Goal: Check status

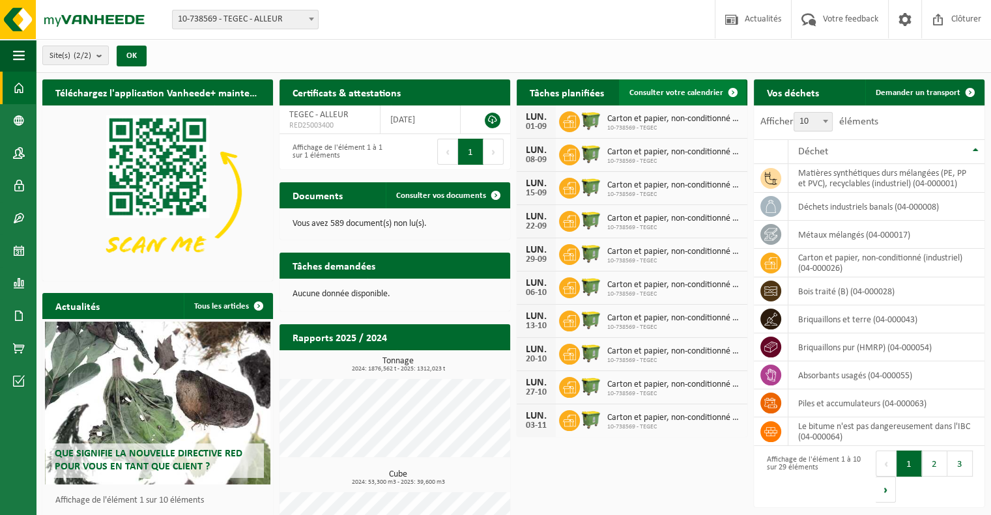
click at [675, 89] on span "Consulter votre calendrier" at bounding box center [676, 93] width 94 height 8
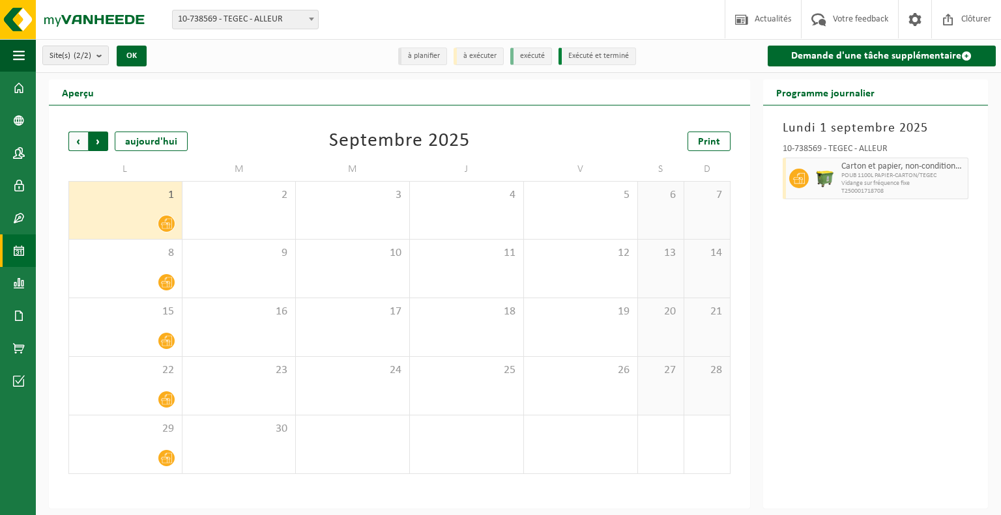
click at [80, 137] on span "Précédent" at bounding box center [78, 142] width 20 height 20
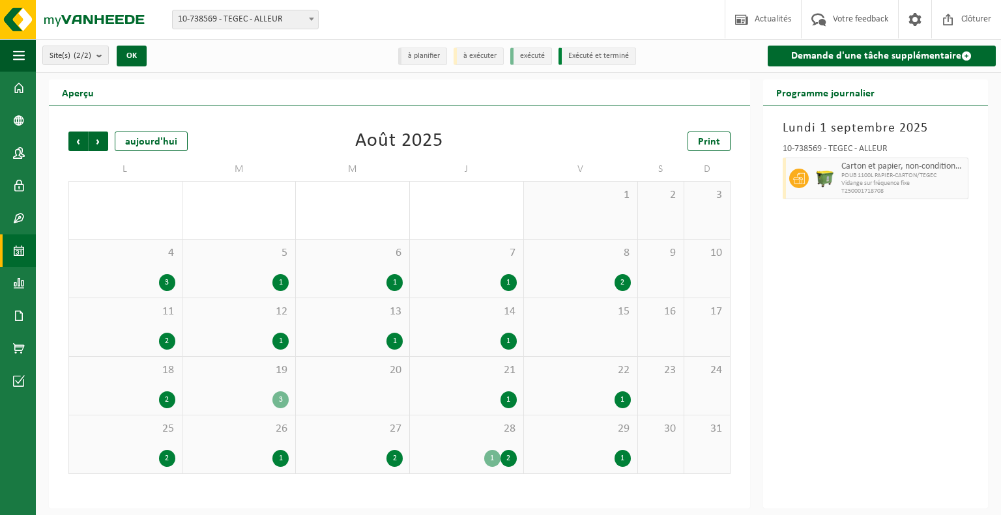
click at [617, 457] on div "1" at bounding box center [622, 458] width 16 height 17
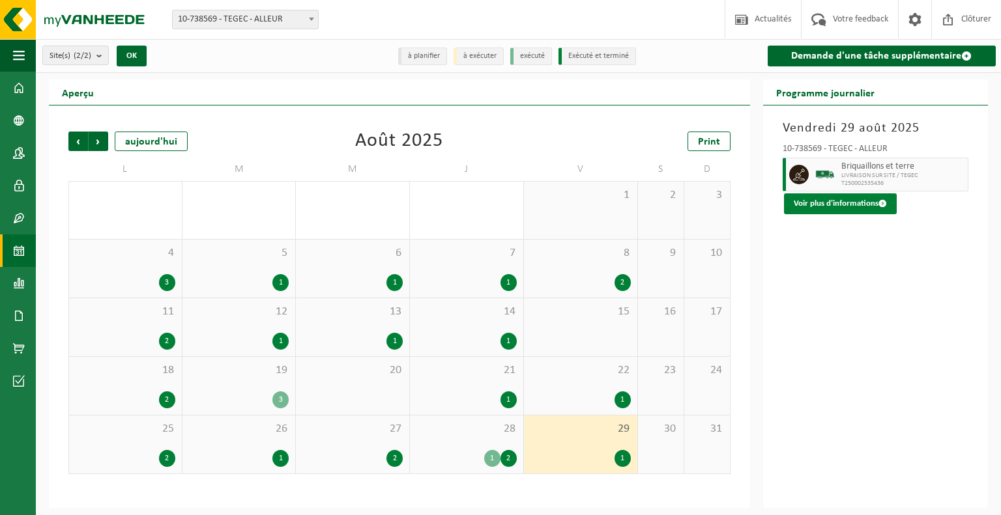
click at [839, 210] on button "Voir plus d'informations" at bounding box center [840, 203] width 113 height 21
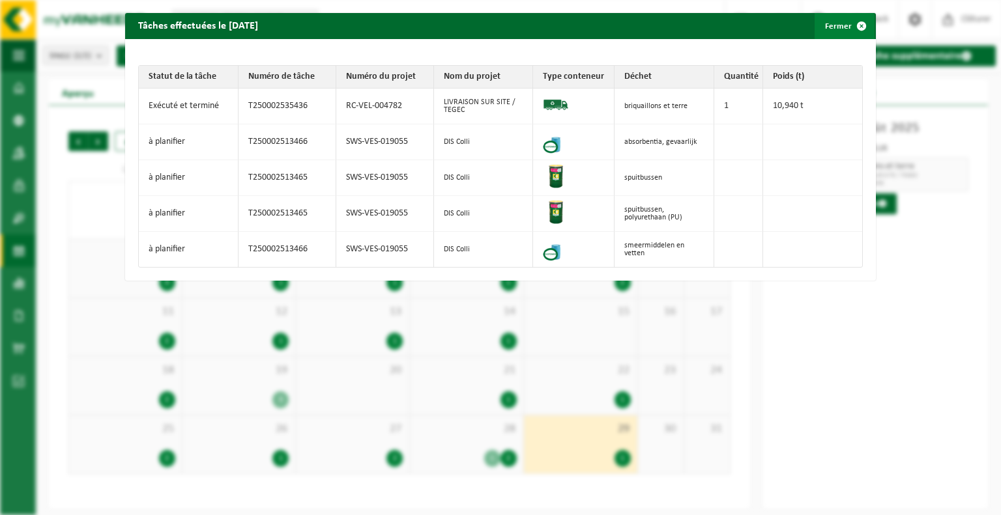
click at [853, 29] on span "button" at bounding box center [861, 26] width 26 height 26
